Goal: Task Accomplishment & Management: Manage account settings

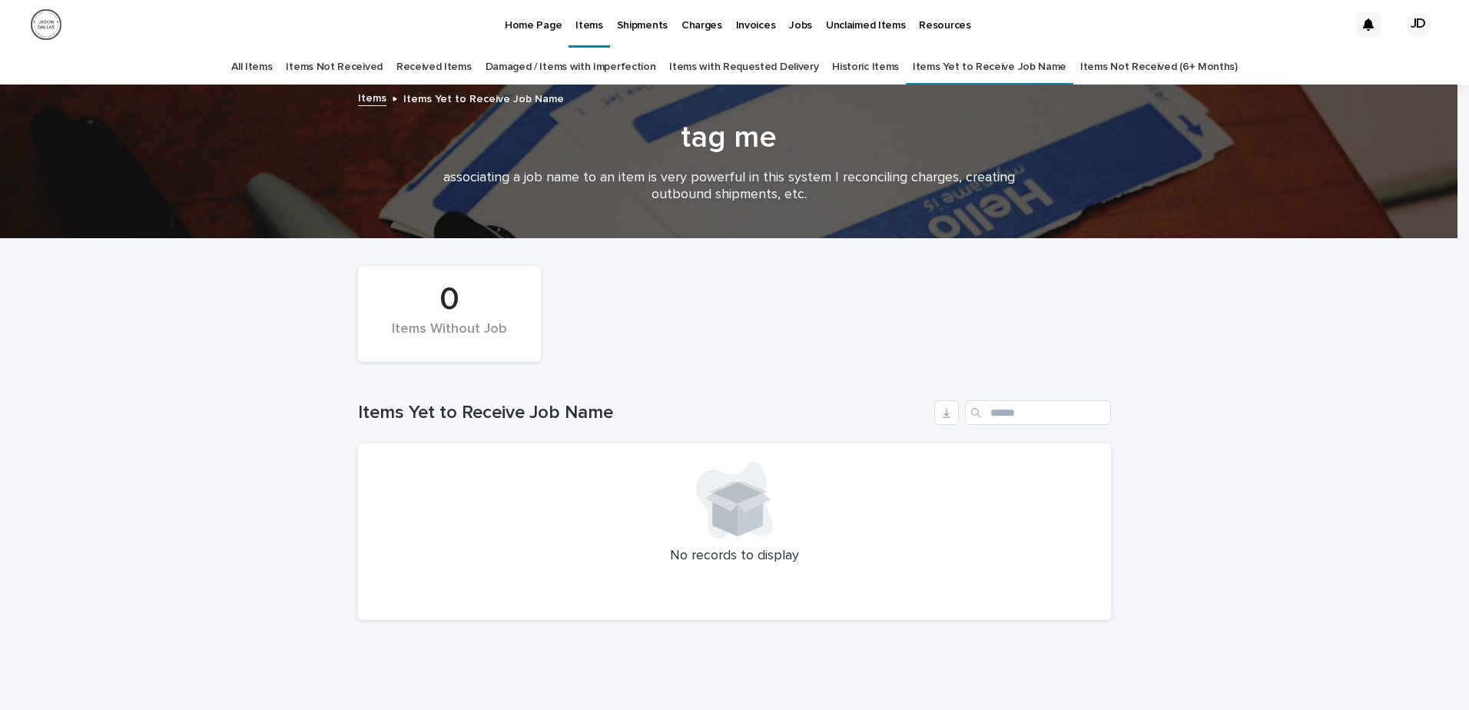
click at [51, 21] on img at bounding box center [46, 24] width 31 height 31
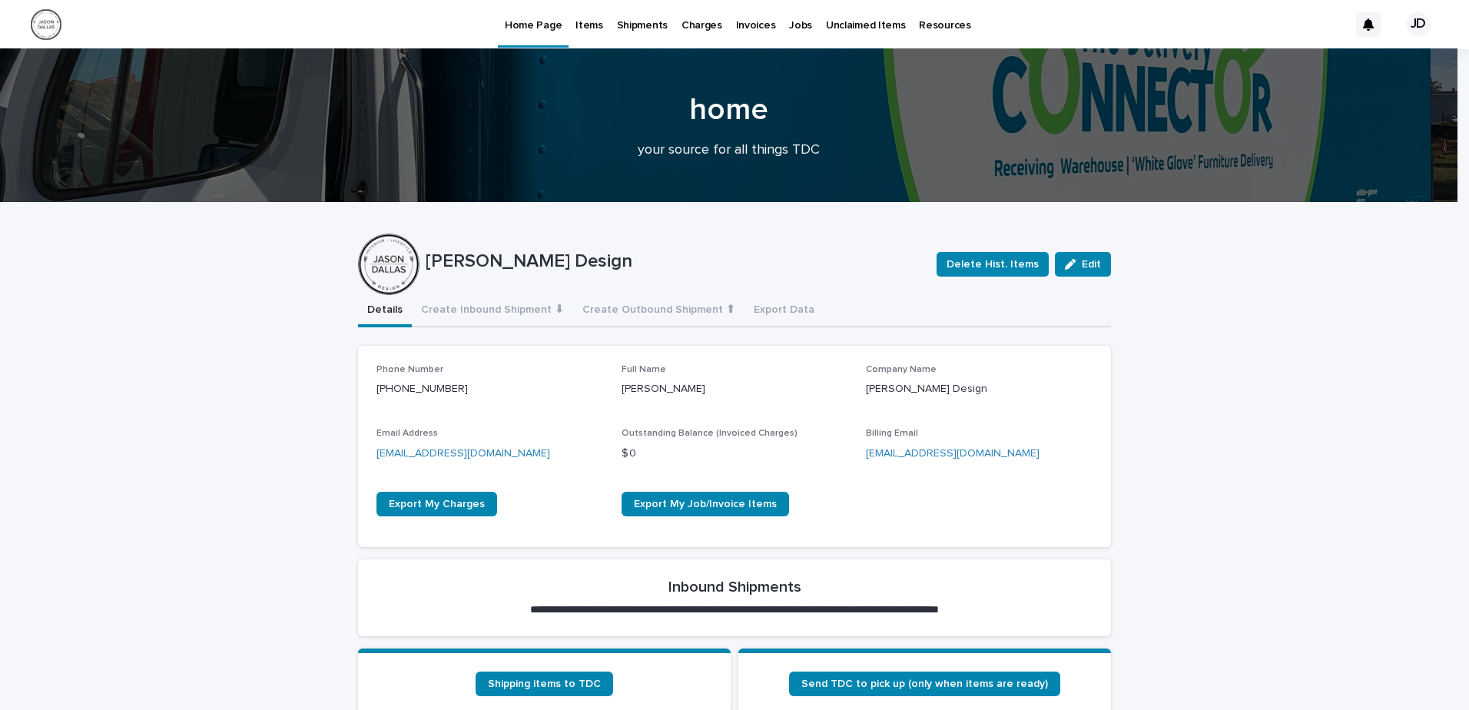
click at [55, 18] on img at bounding box center [46, 24] width 31 height 31
click at [1416, 22] on div "JD" at bounding box center [1418, 24] width 25 height 25
click at [990, 9] on div at bounding box center [734, 24] width 1469 height 49
click at [534, 21] on p "Home Page" at bounding box center [533, 16] width 57 height 32
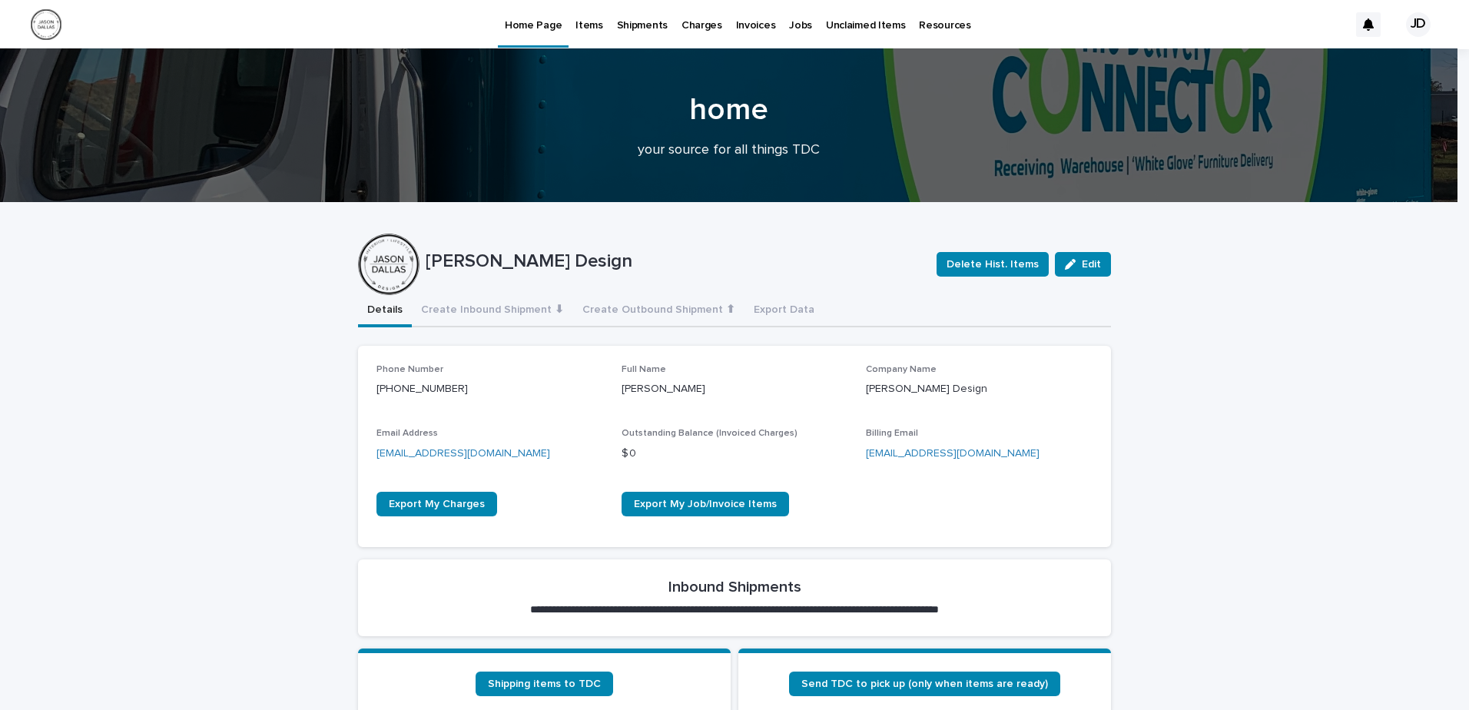
click at [1410, 23] on div "JD" at bounding box center [1418, 24] width 25 height 25
click at [1368, 68] on p "Log Out" at bounding box center [1403, 65] width 97 height 26
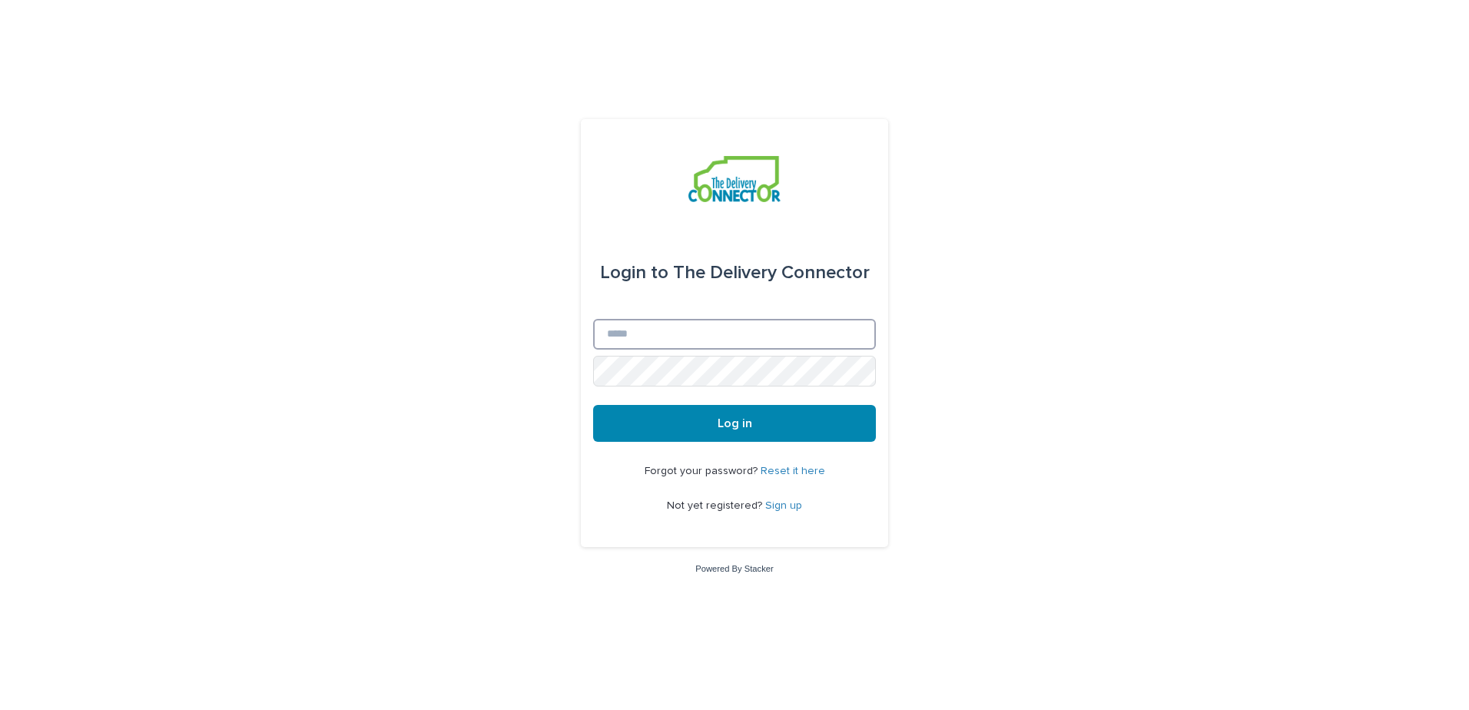
type input "**********"
click at [736, 426] on span "Log in" at bounding box center [734, 423] width 35 height 12
